Goal: Check status: Check status

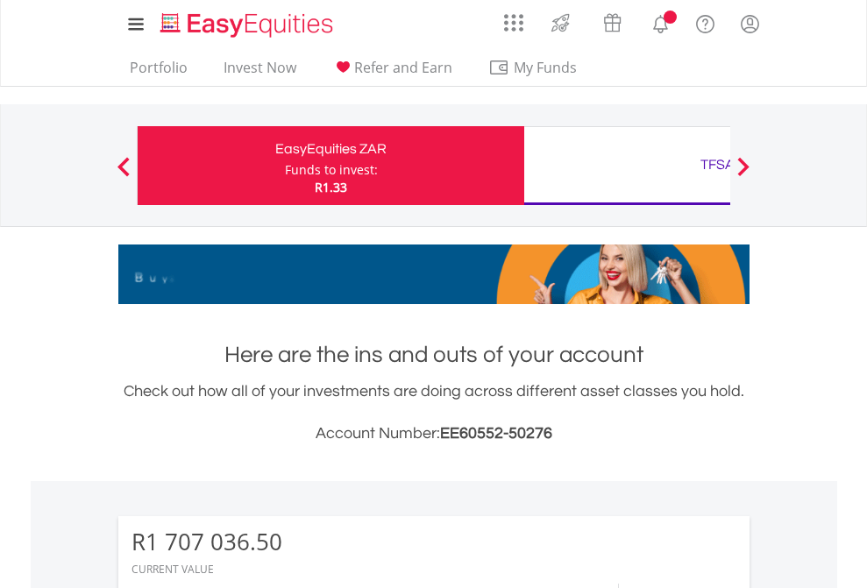
scroll to position [168, 275]
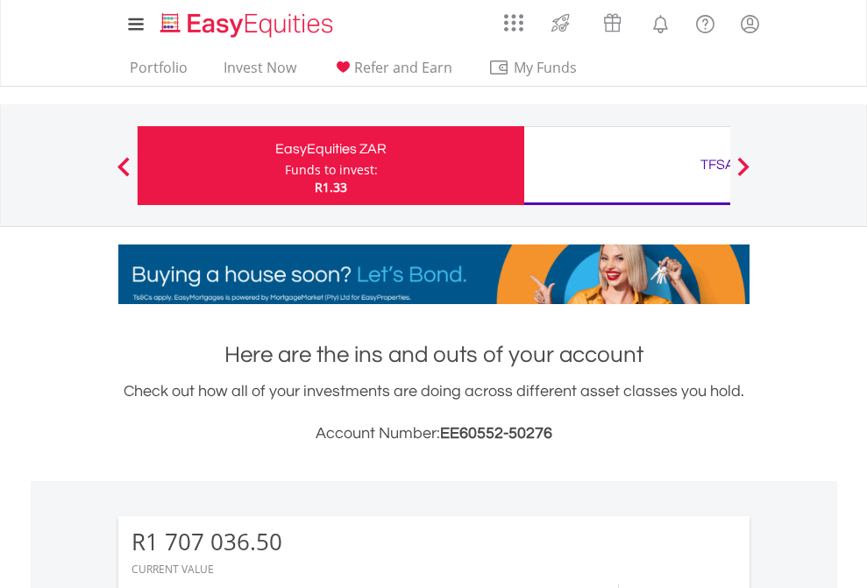
click at [285, 166] on div "Funds to invest:" at bounding box center [331, 170] width 93 height 18
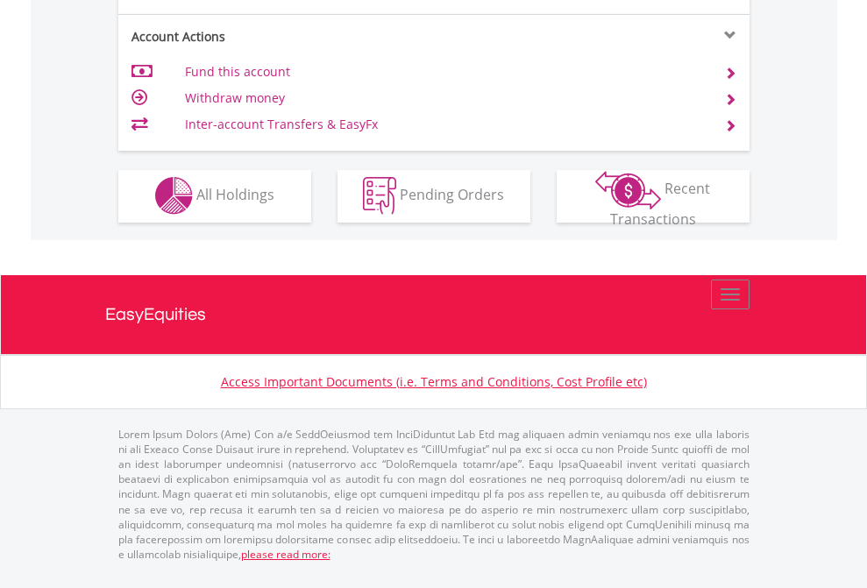
scroll to position [1639, 0]
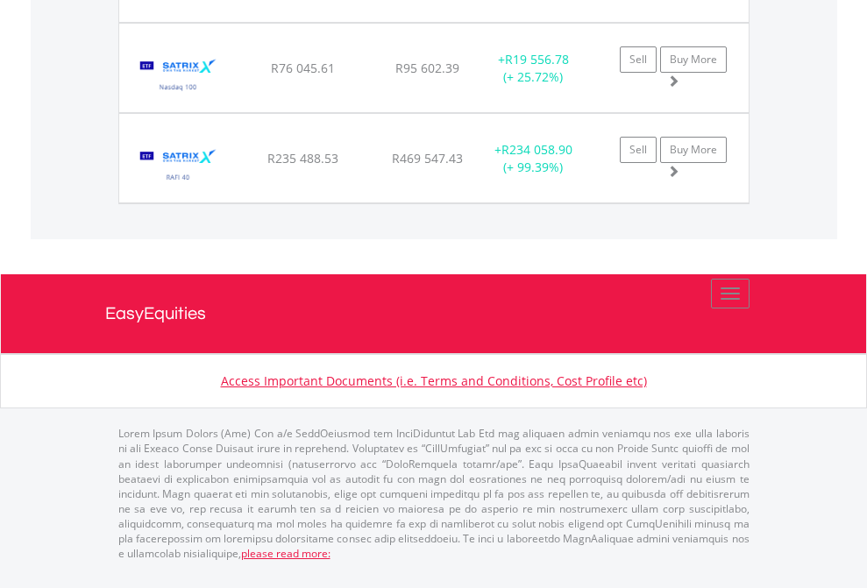
scroll to position [168, 275]
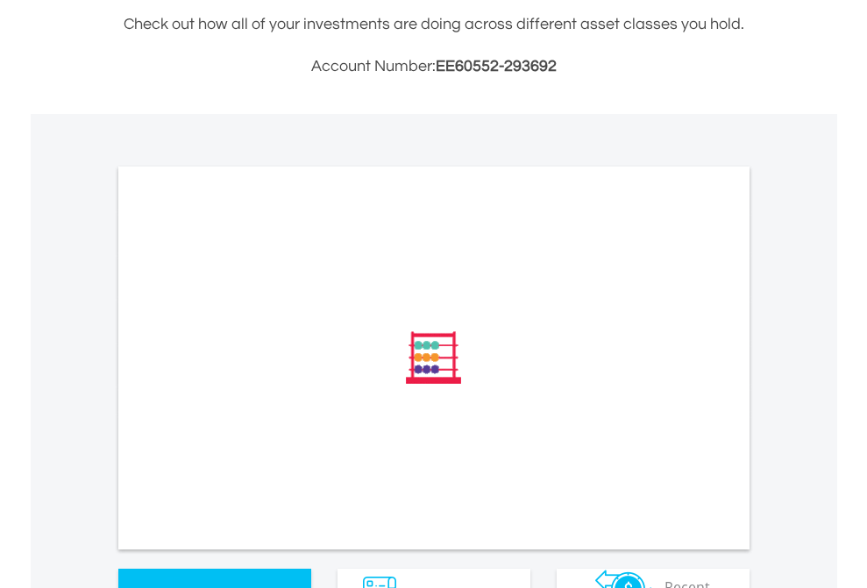
click at [196, 584] on span "All Holdings" at bounding box center [235, 593] width 78 height 19
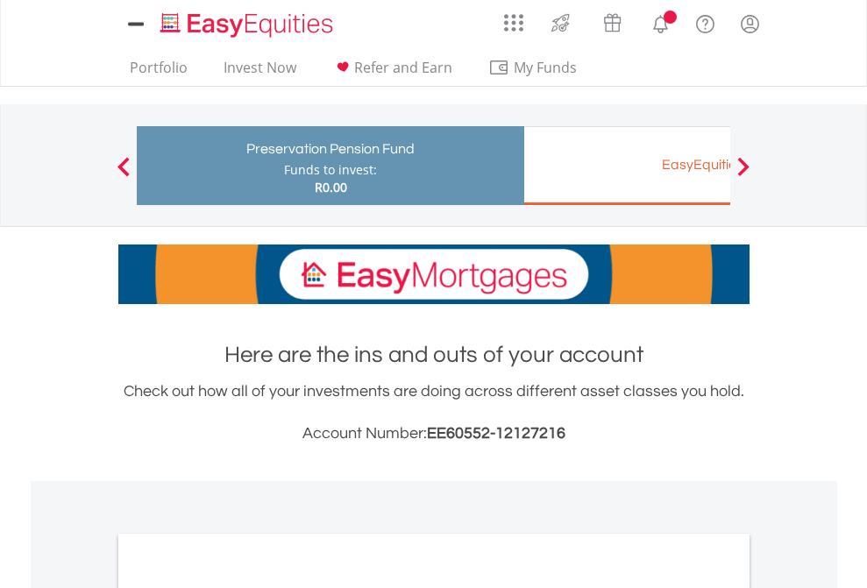
scroll to position [1053, 0]
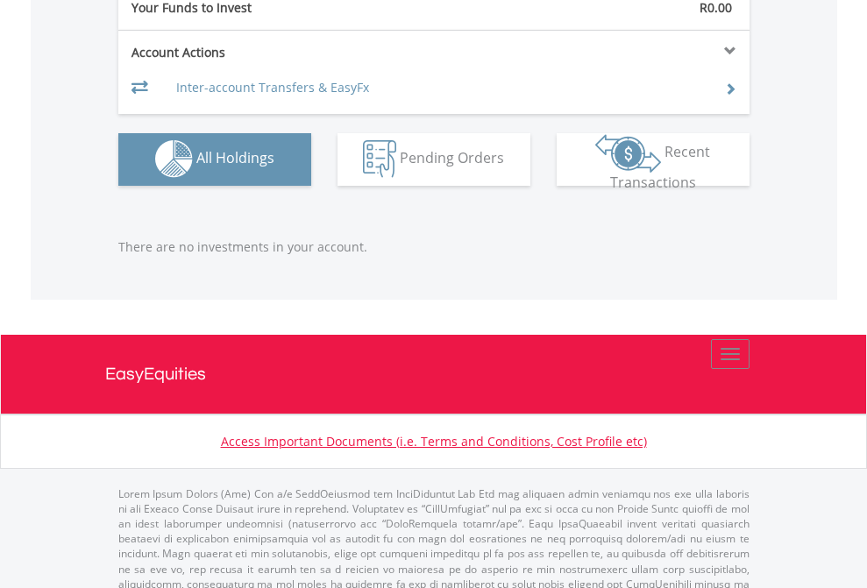
scroll to position [1735, 0]
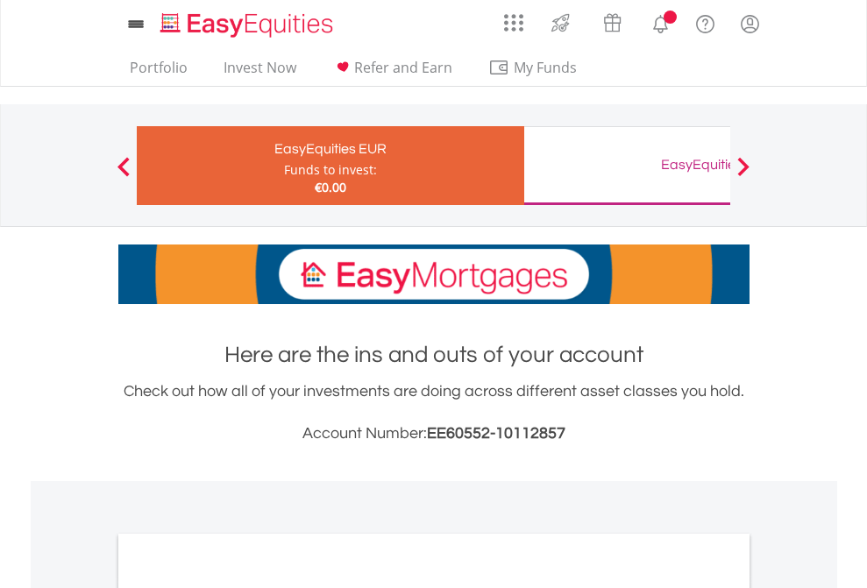
scroll to position [1302, 0]
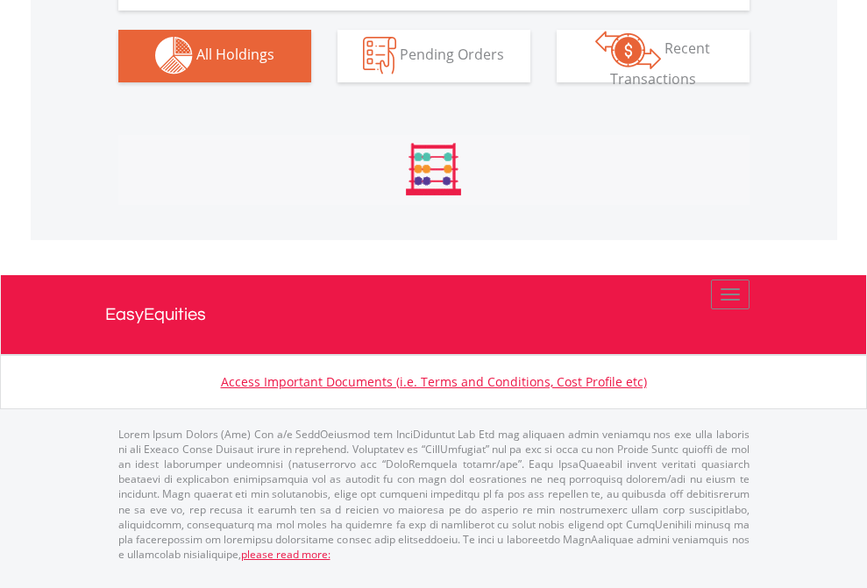
scroll to position [1735, 0]
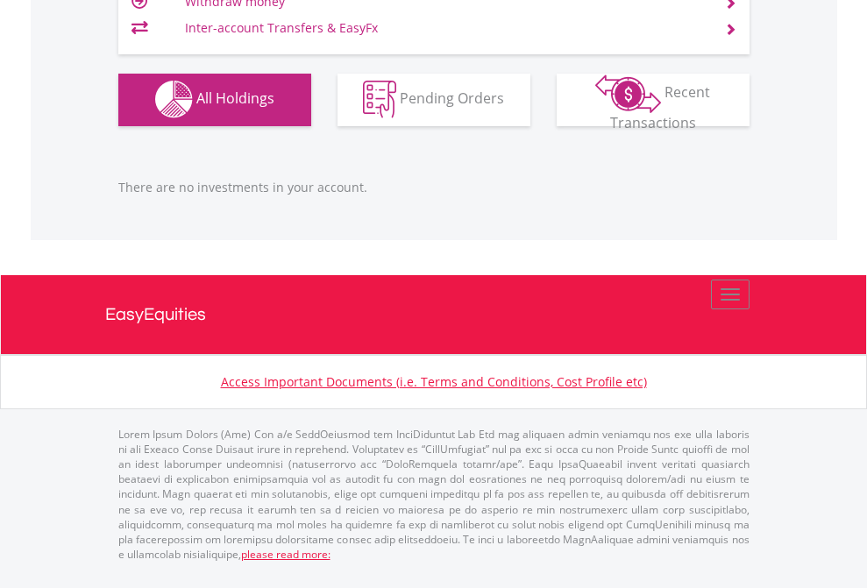
scroll to position [168, 275]
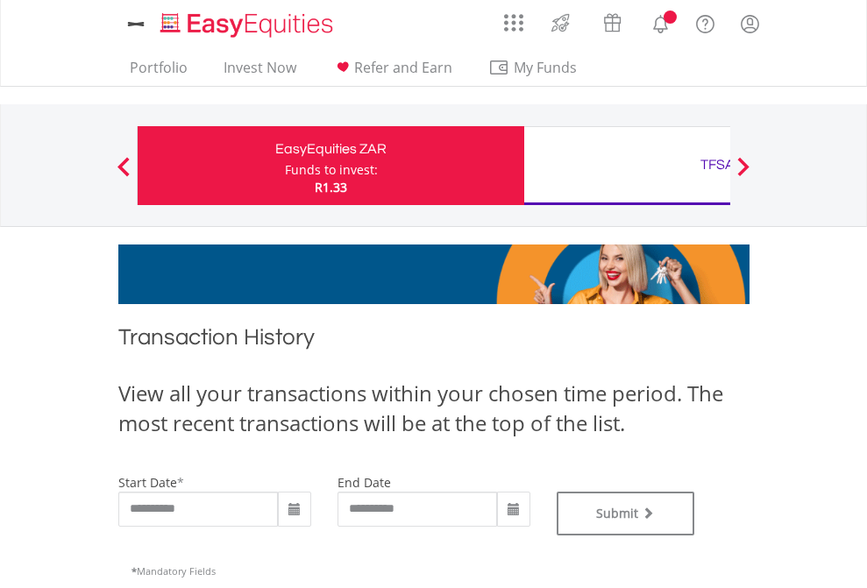
type input "**********"
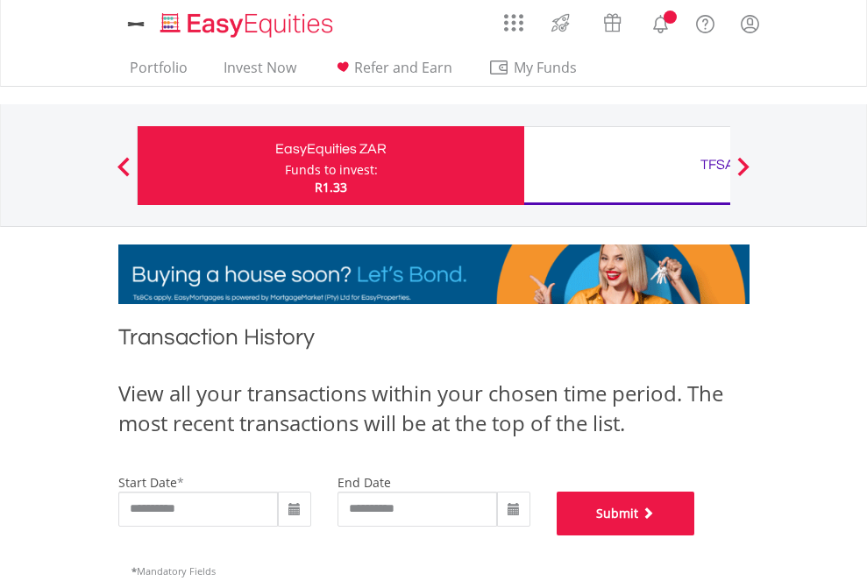
click at [695, 535] on button "Submit" at bounding box center [626, 514] width 138 height 44
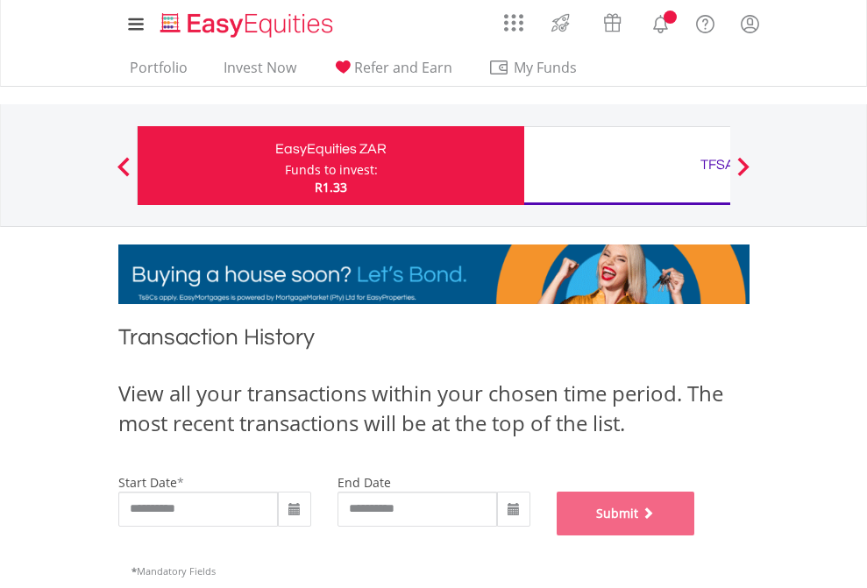
scroll to position [711, 0]
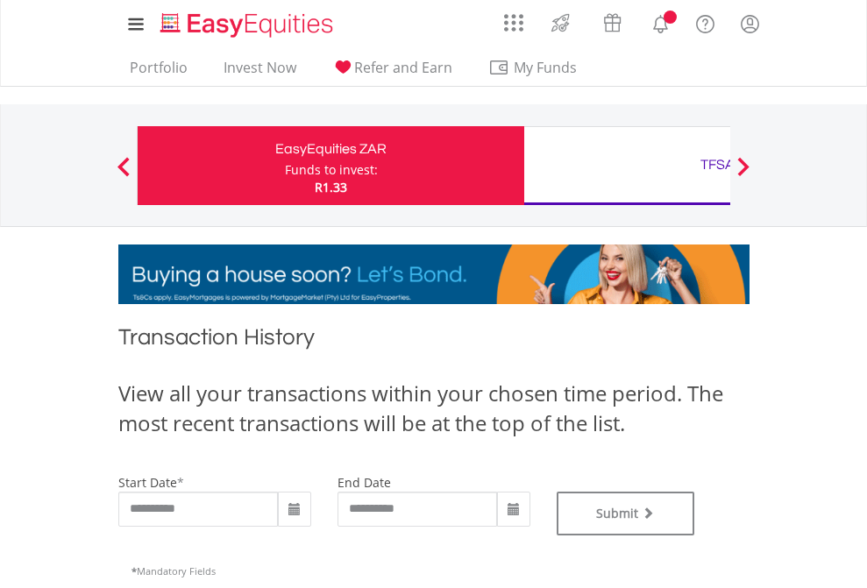
click at [627, 166] on div "TFSA" at bounding box center [717, 164] width 365 height 25
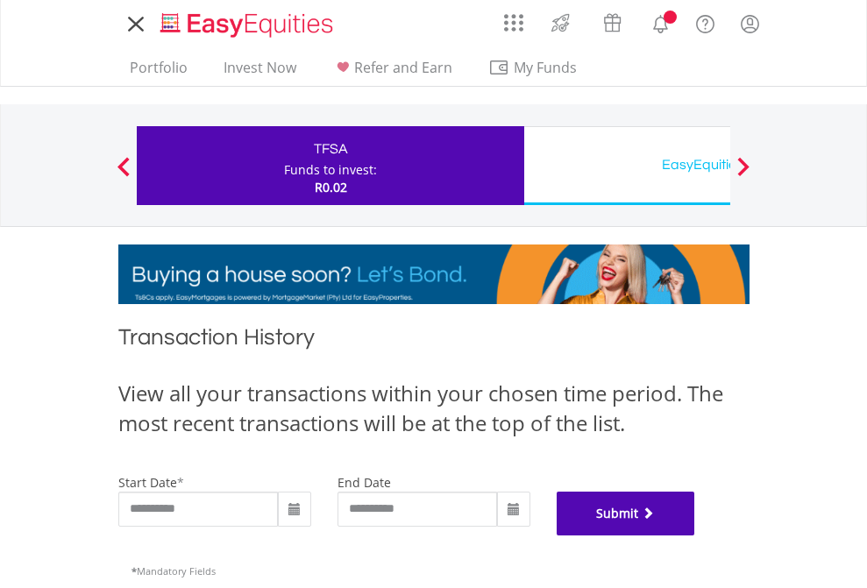
click at [695, 535] on button "Submit" at bounding box center [626, 514] width 138 height 44
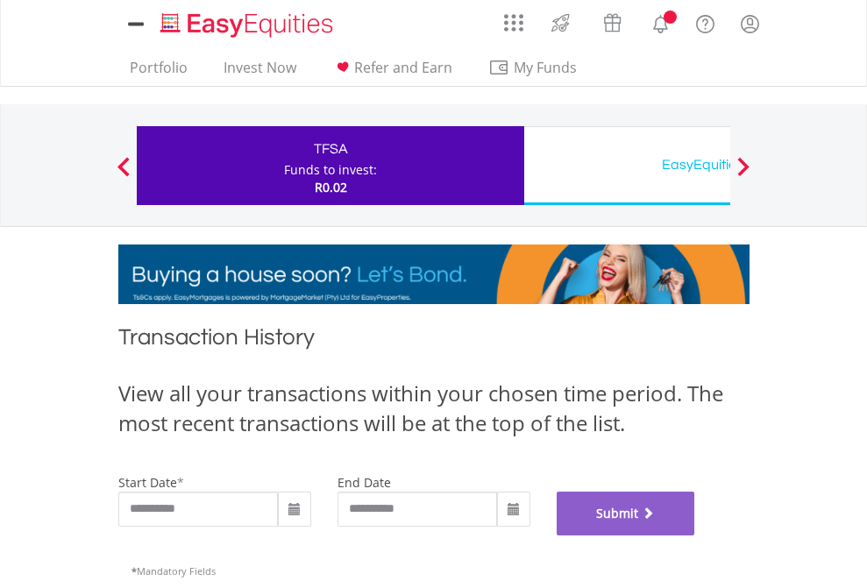
scroll to position [711, 0]
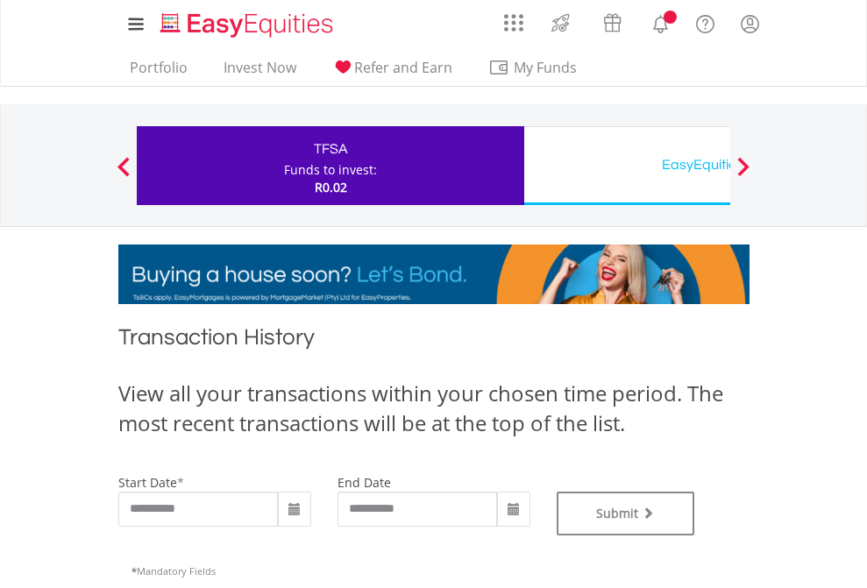
click at [627, 166] on div "EasyEquities USD" at bounding box center [717, 164] width 365 height 25
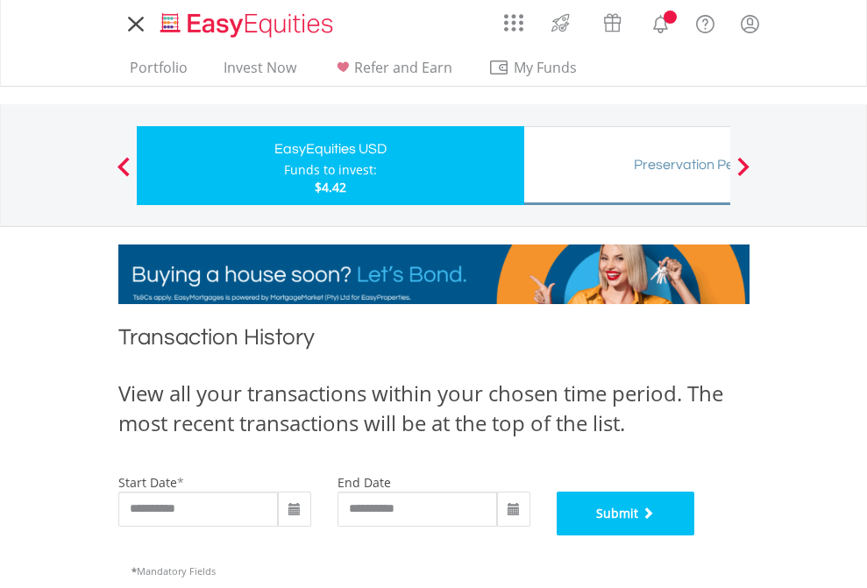
click at [695, 535] on button "Submit" at bounding box center [626, 514] width 138 height 44
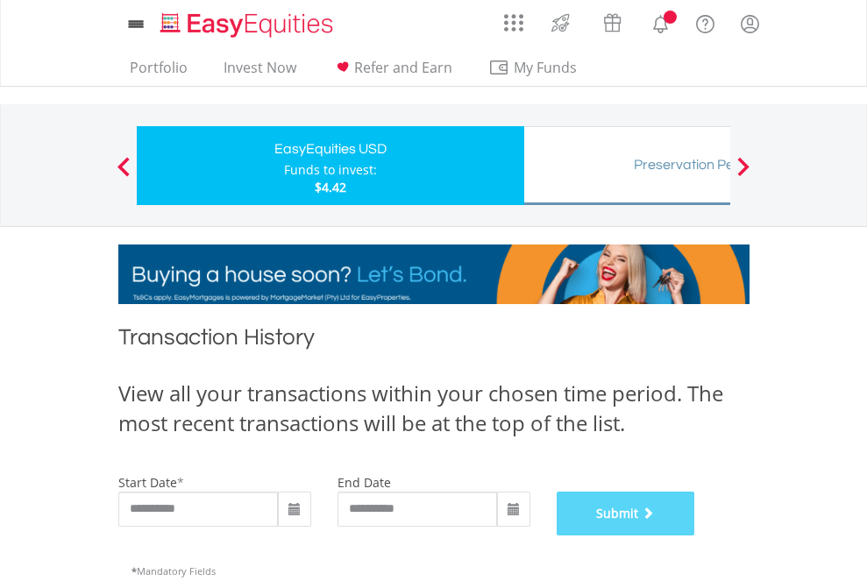
scroll to position [711, 0]
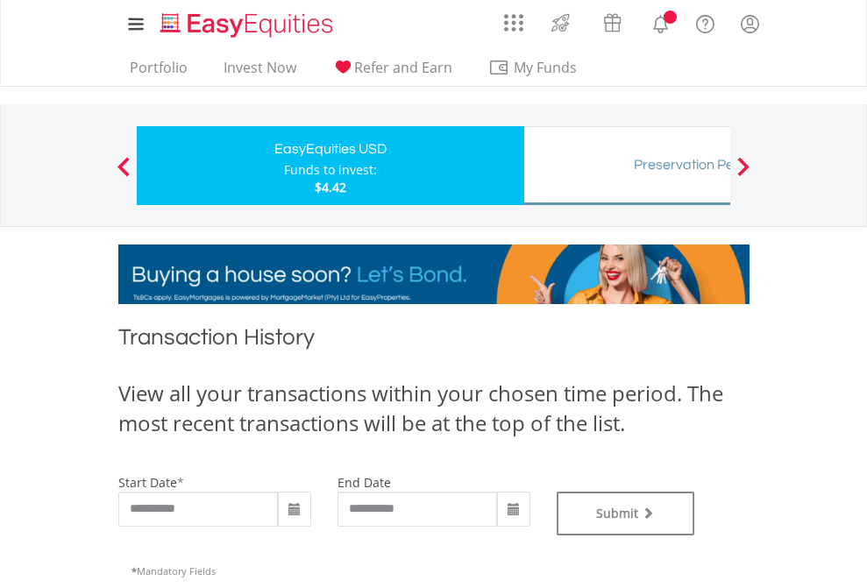
click at [627, 166] on div "Preservation Pension Fund" at bounding box center [717, 164] width 365 height 25
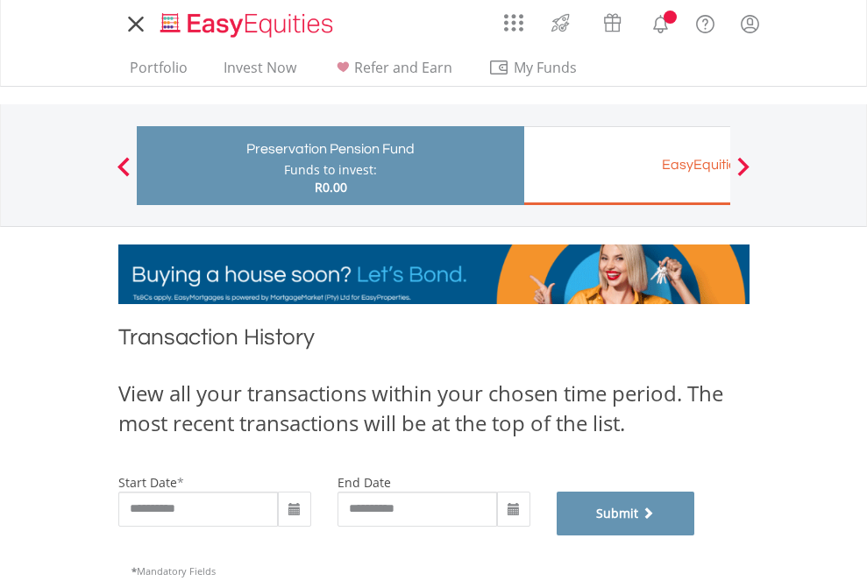
click at [695, 535] on button "Submit" at bounding box center [626, 514] width 138 height 44
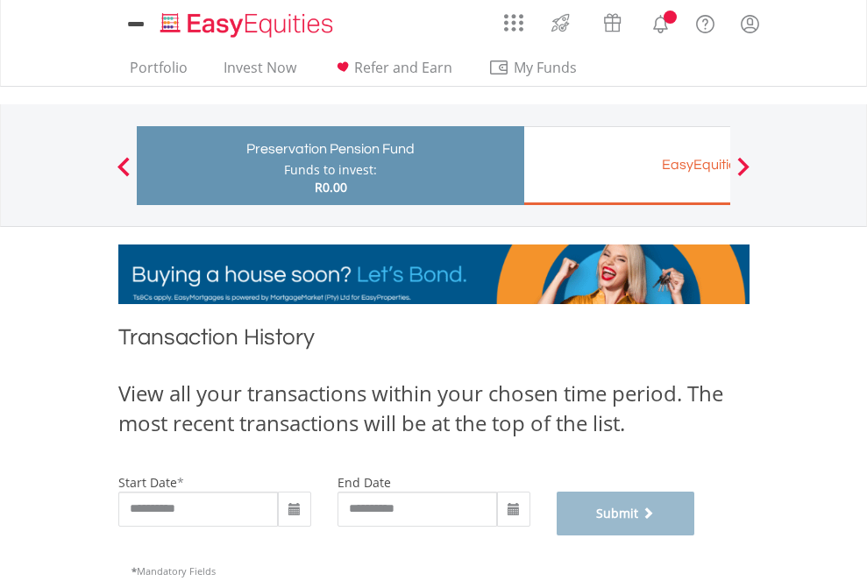
scroll to position [711, 0]
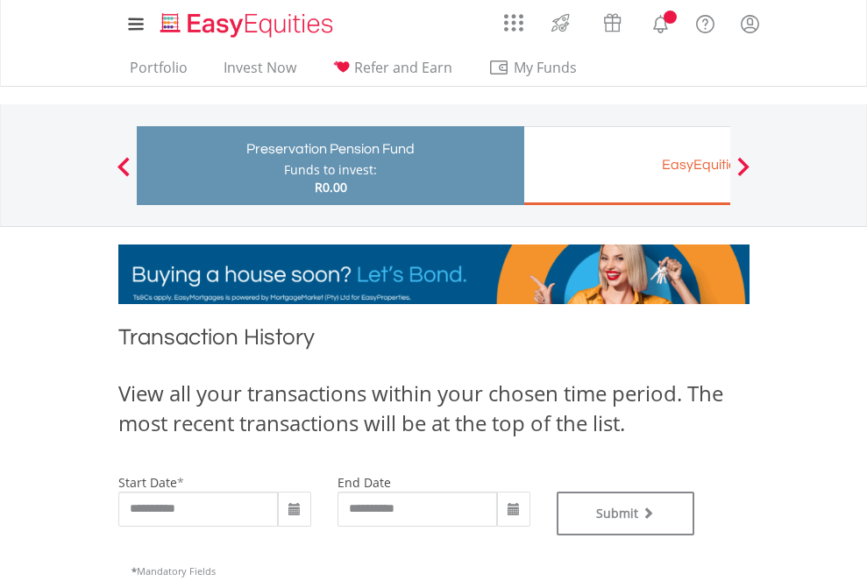
click at [627, 166] on div "EasyEquities EUR" at bounding box center [717, 164] width 365 height 25
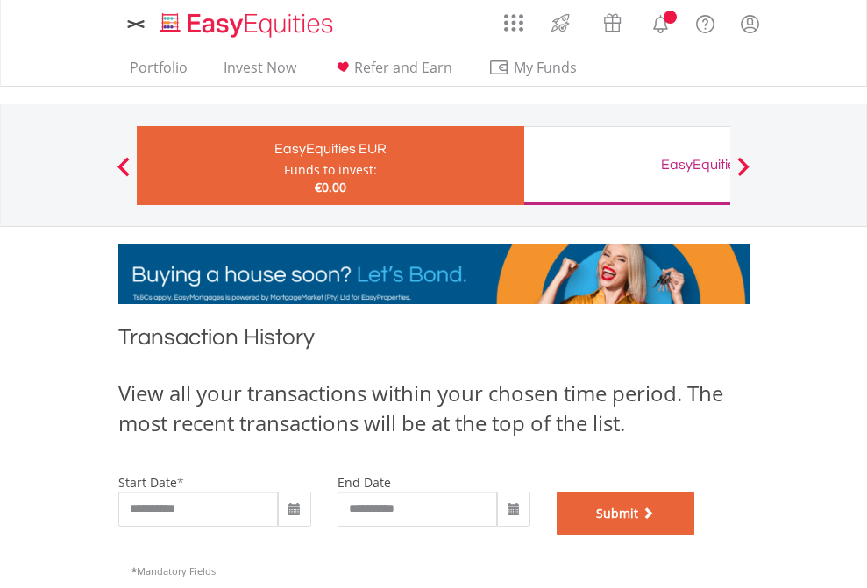
click at [695, 535] on button "Submit" at bounding box center [626, 514] width 138 height 44
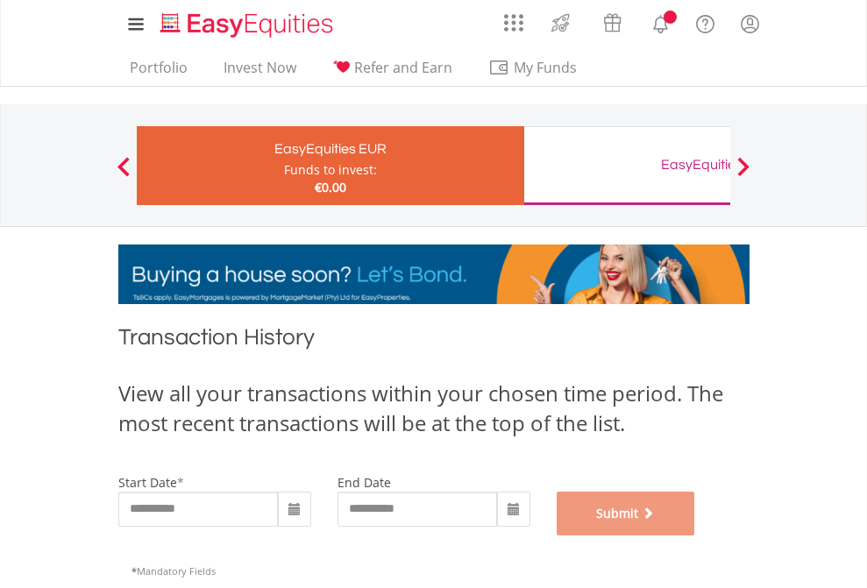
scroll to position [711, 0]
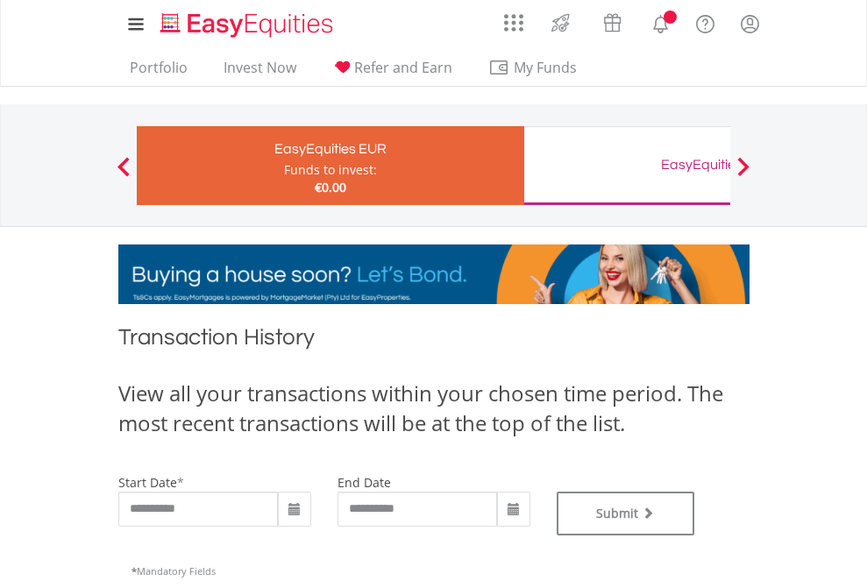
click at [627, 166] on div "EasyEquities GBP" at bounding box center [717, 164] width 365 height 25
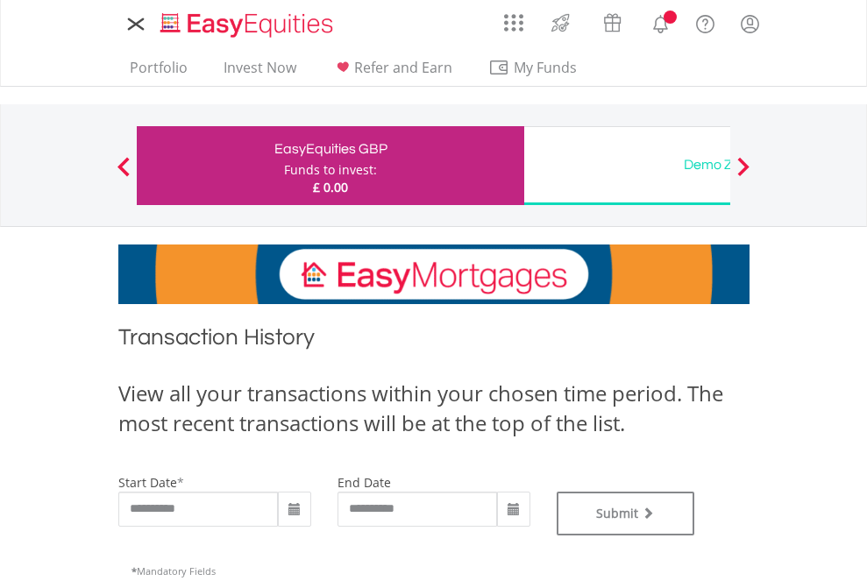
type input "**********"
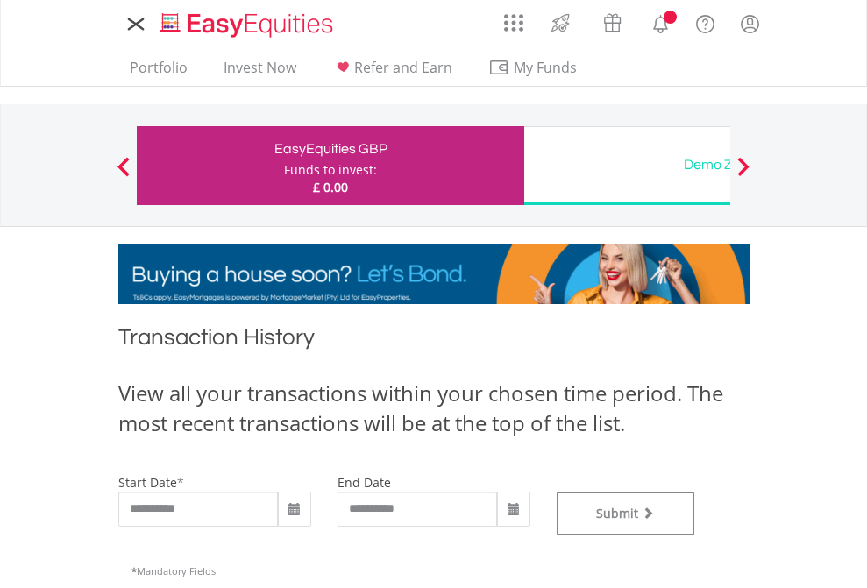
type input "**********"
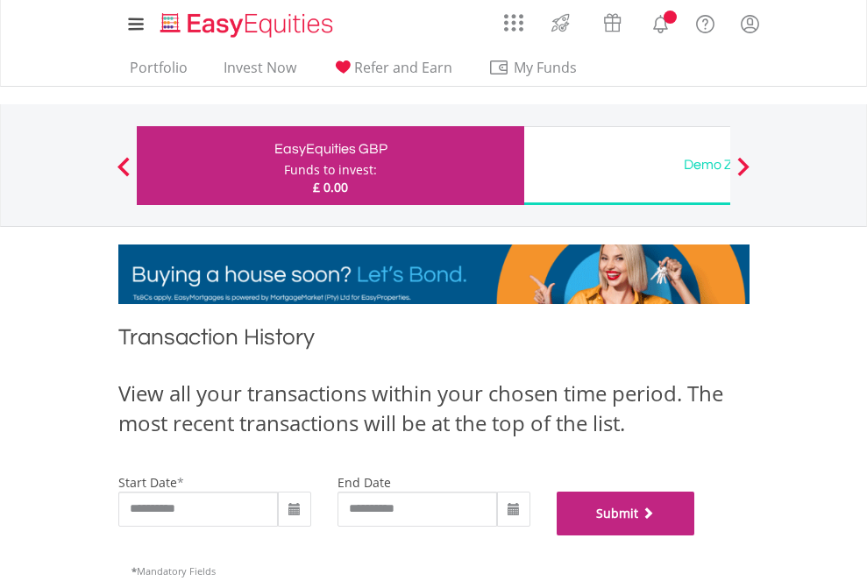
click at [695, 535] on button "Submit" at bounding box center [626, 514] width 138 height 44
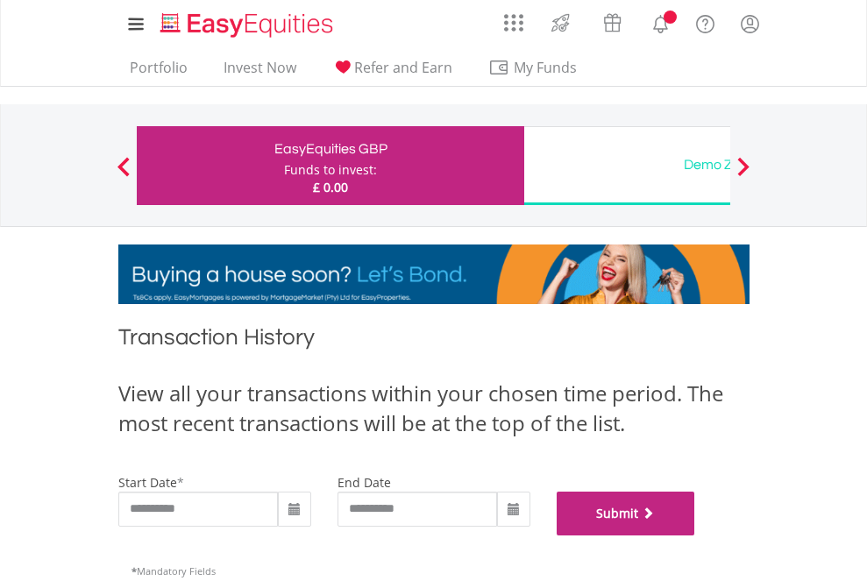
scroll to position [711, 0]
